Goal: Check status: Check status

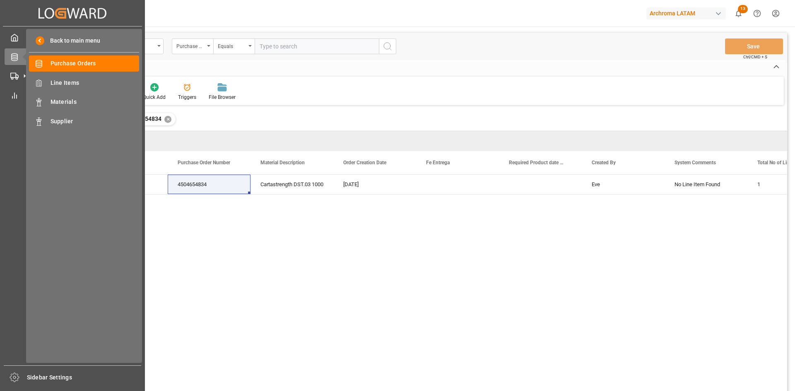
drag, startPoint x: 0, startPoint y: 0, endPoint x: 246, endPoint y: 77, distance: 258.1
click at [99, 63] on span "Purchase Orders" at bounding box center [95, 63] width 89 height 9
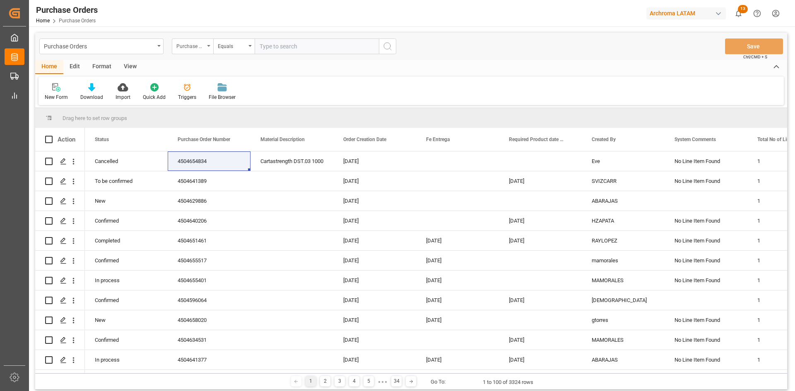
click at [193, 49] on div "Purchase Order Number" at bounding box center [190, 46] width 28 height 10
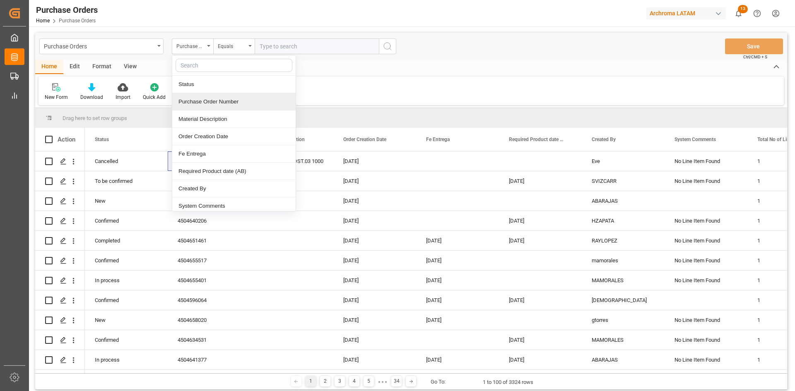
click at [216, 104] on div "Purchase Order Number" at bounding box center [233, 101] width 123 height 17
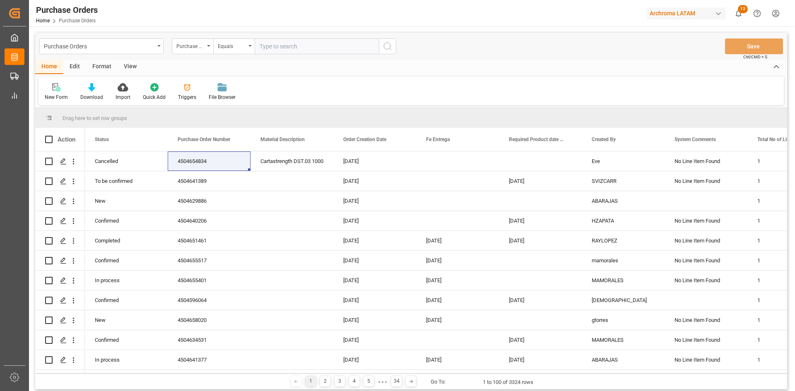
click at [275, 51] on input "text" at bounding box center [317, 47] width 124 height 16
paste input "4504652994"
type input "4504652994"
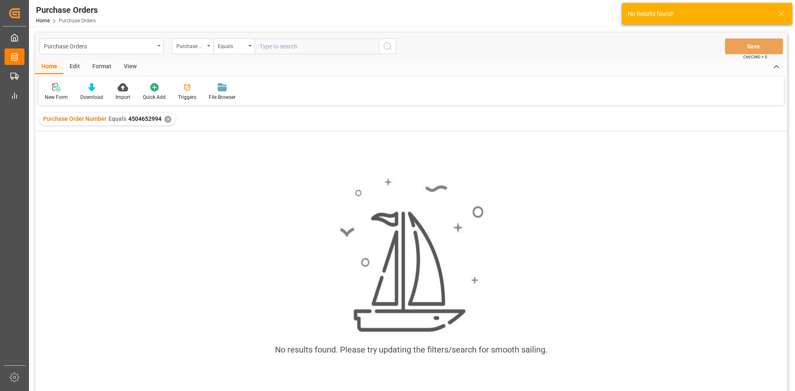
click at [167, 121] on div "✕" at bounding box center [167, 119] width 7 height 7
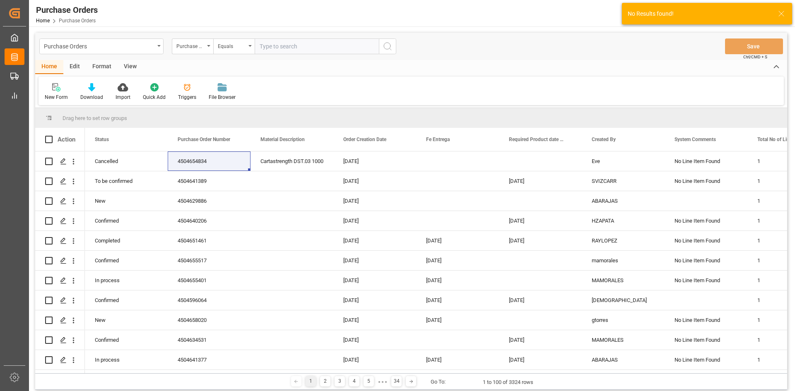
click at [280, 47] on input "text" at bounding box center [317, 47] width 124 height 16
paste input "4504652994"
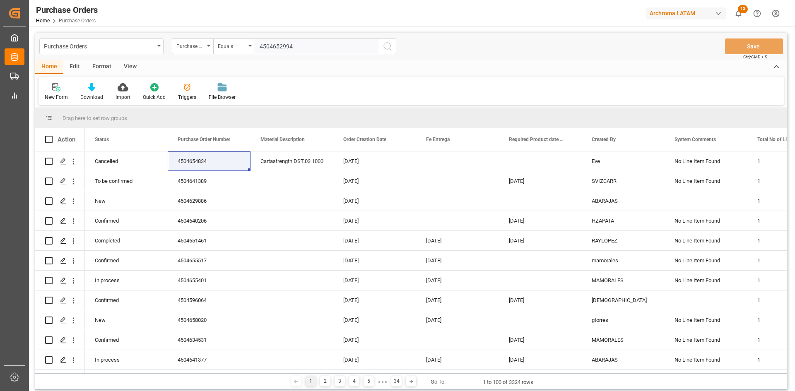
type input "4504652994"
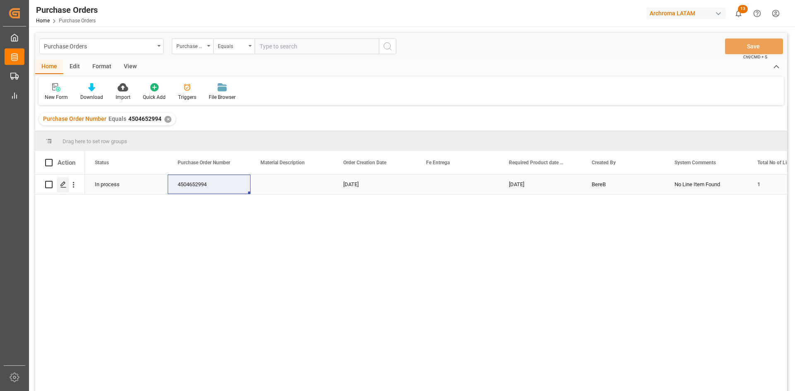
click at [60, 186] on div "Press SPACE to select this row." at bounding box center [63, 184] width 12 height 15
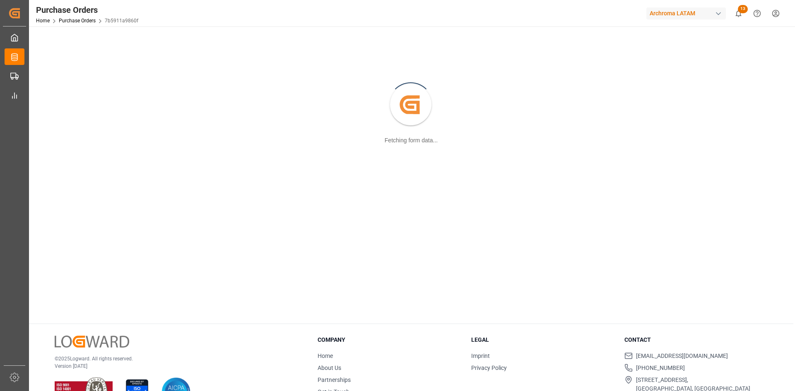
scroll to position [83, 0]
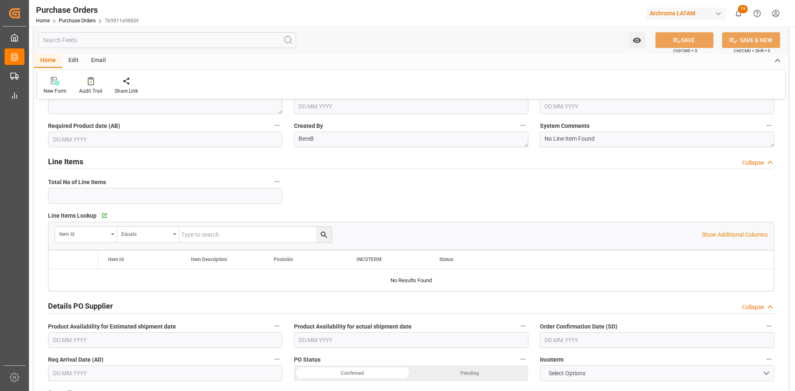
type input "1"
type input "[DATE]"
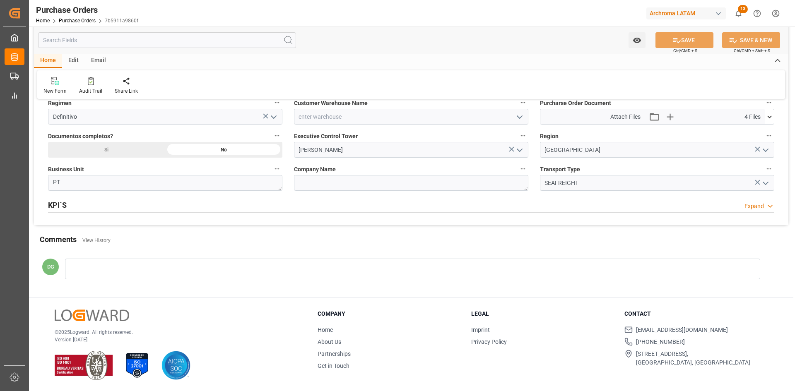
scroll to position [607, 0]
click at [767, 116] on icon at bounding box center [769, 116] width 9 height 9
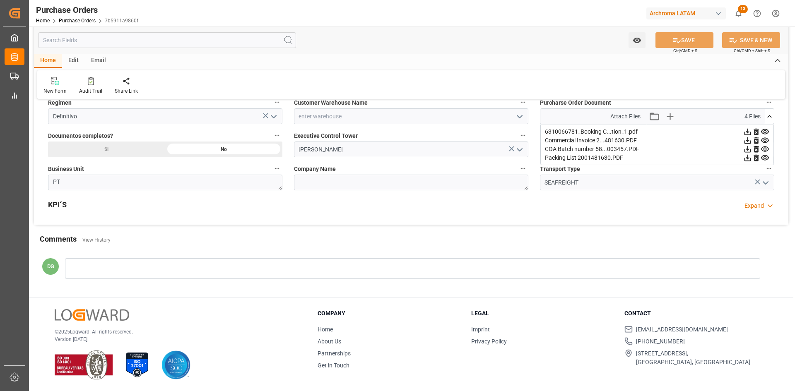
click at [765, 130] on icon at bounding box center [765, 131] width 8 height 5
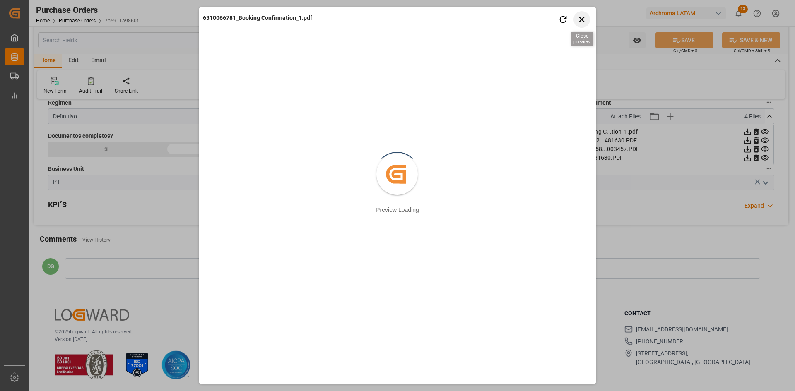
click at [582, 18] on icon "button" at bounding box center [582, 19] width 10 height 10
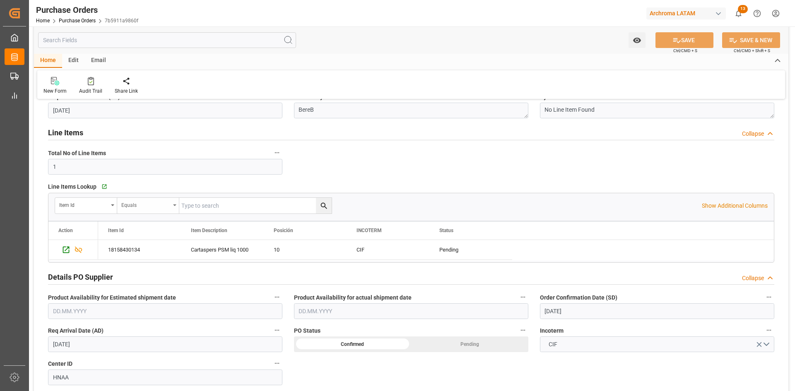
scroll to position [110, 0]
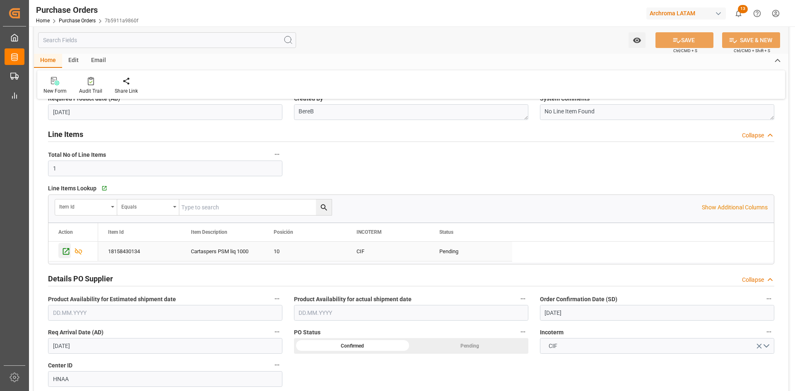
click at [62, 254] on icon "Press SPACE to select this row." at bounding box center [66, 251] width 9 height 9
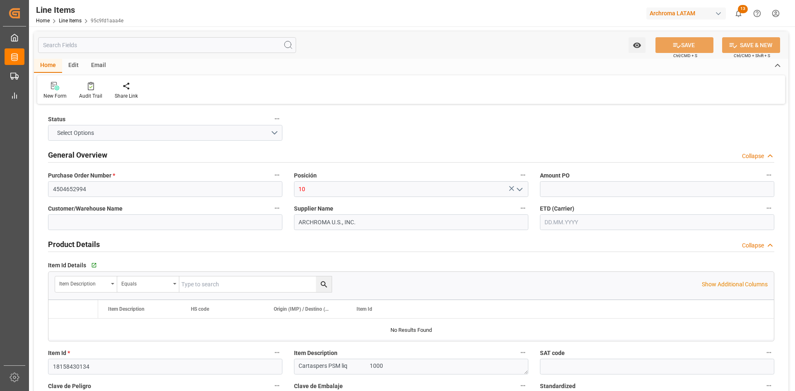
type input "12352400"
type input "9"
type input "9000"
type input "9522"
type input "17730"
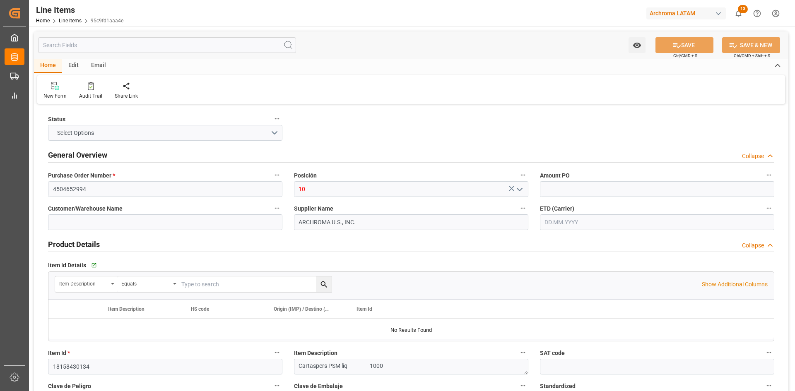
type input "3907999900"
type input "[DATE]"
type input "28.08.2025 21:03"
type input "14.08.2025 19:50"
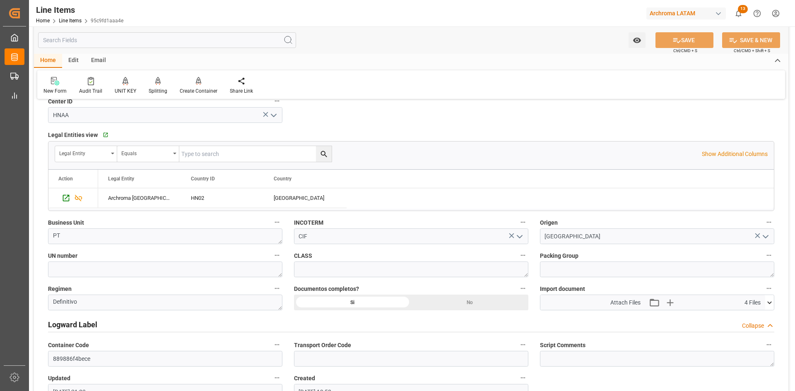
scroll to position [538, 0]
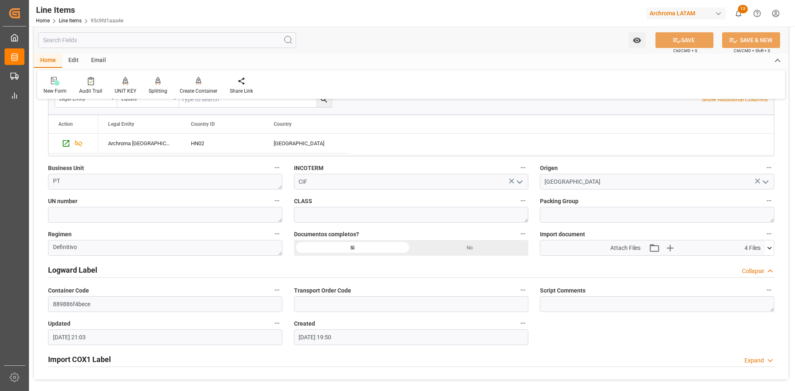
click at [769, 249] on icon at bounding box center [769, 248] width 9 height 9
click at [766, 263] on icon at bounding box center [765, 263] width 9 height 9
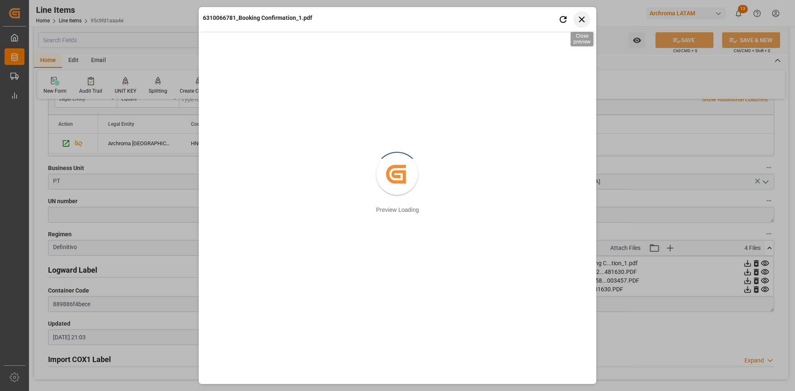
click at [585, 19] on icon "button" at bounding box center [582, 19] width 10 height 10
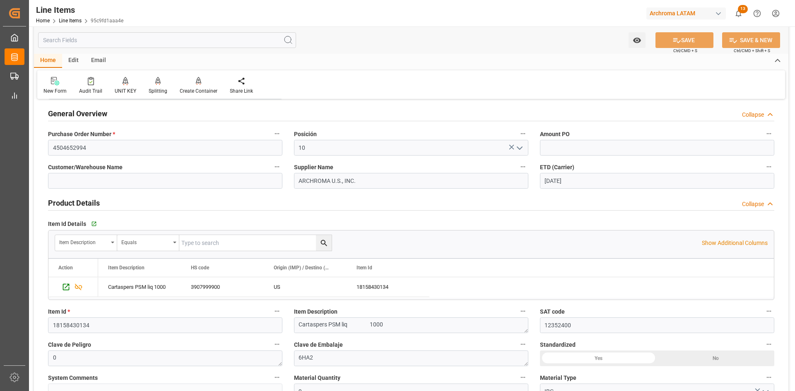
scroll to position [0, 0]
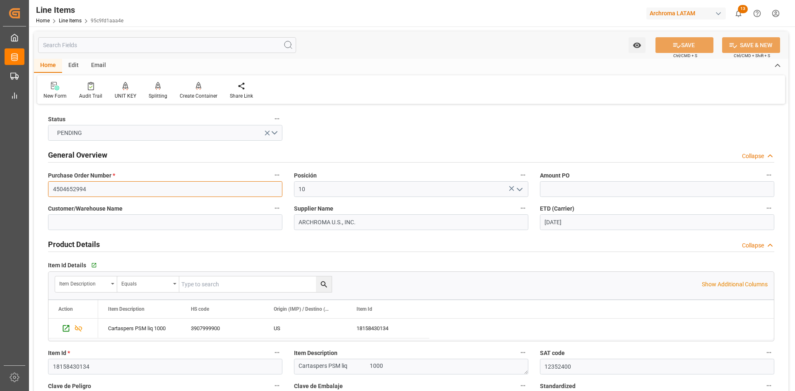
click at [145, 185] on input "4504652994" at bounding box center [165, 189] width 234 height 16
